Goal: Task Accomplishment & Management: Use online tool/utility

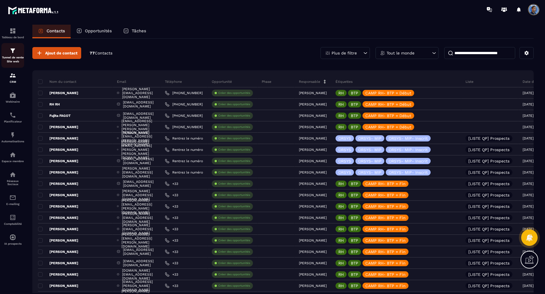
click at [10, 50] on img at bounding box center [12, 50] width 7 height 7
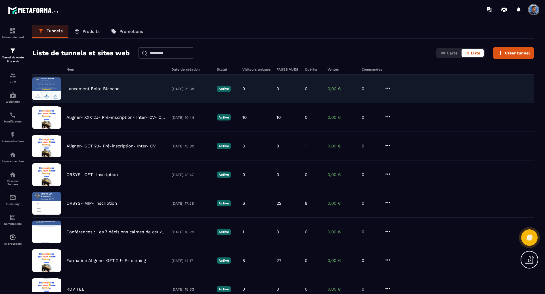
click at [104, 89] on p "Lancement Boite Blanche" at bounding box center [92, 88] width 53 height 5
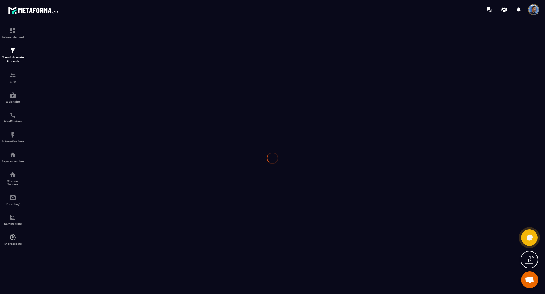
scroll to position [253, 0]
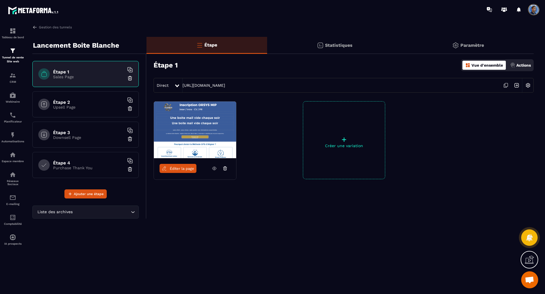
click at [207, 124] on img at bounding box center [195, 130] width 82 height 57
click at [182, 165] on link "Éditer la page" at bounding box center [177, 168] width 37 height 9
